Goal: Task Accomplishment & Management: Manage account settings

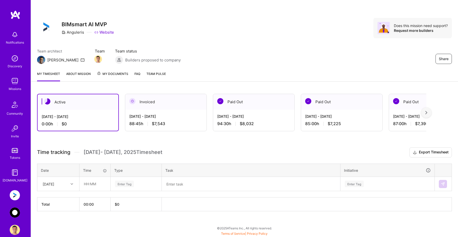
click at [16, 215] on img at bounding box center [15, 213] width 10 height 10
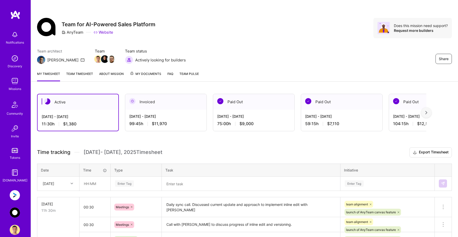
scroll to position [49, 0]
